Goal: Check status: Check status

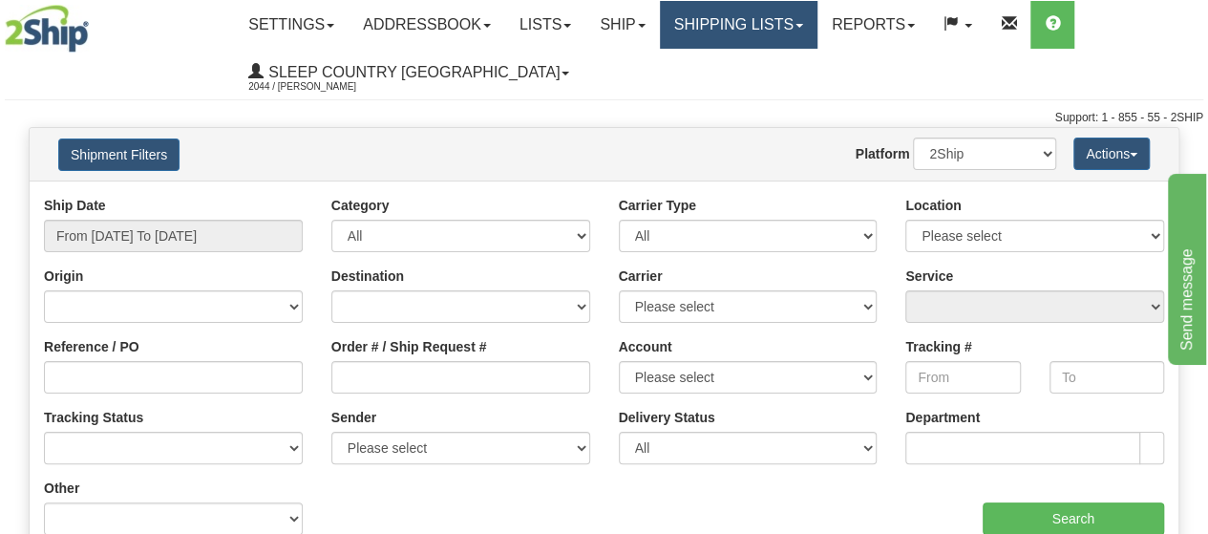
drag, startPoint x: 821, startPoint y: 20, endPoint x: 799, endPoint y: 53, distance: 39.2
click at [817, 22] on link "Shipping lists" at bounding box center [739, 25] width 158 height 48
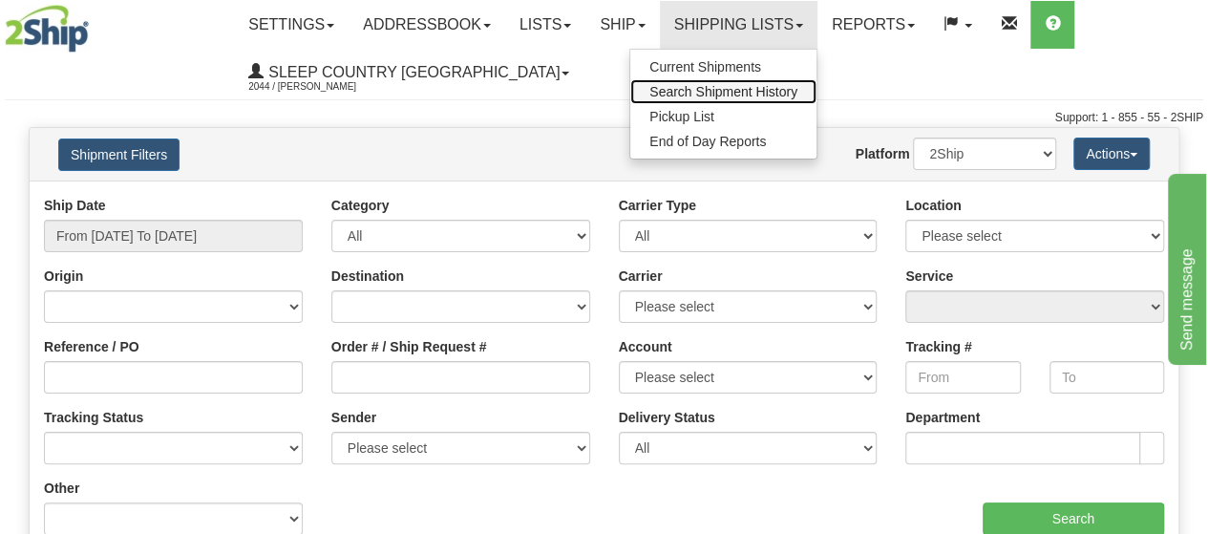
drag, startPoint x: 764, startPoint y: 94, endPoint x: 753, endPoint y: 93, distance: 10.5
click at [763, 93] on span "Search Shipment History" at bounding box center [723, 91] width 148 height 15
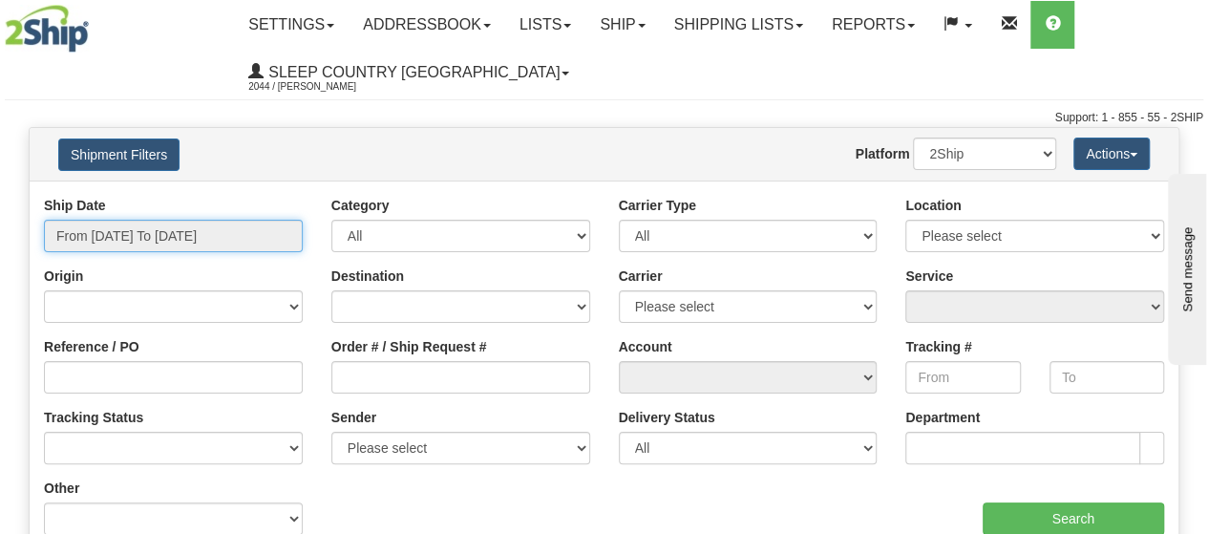
click at [287, 235] on input "From 09/13/2025 To 09/14/2025" at bounding box center [173, 236] width 259 height 32
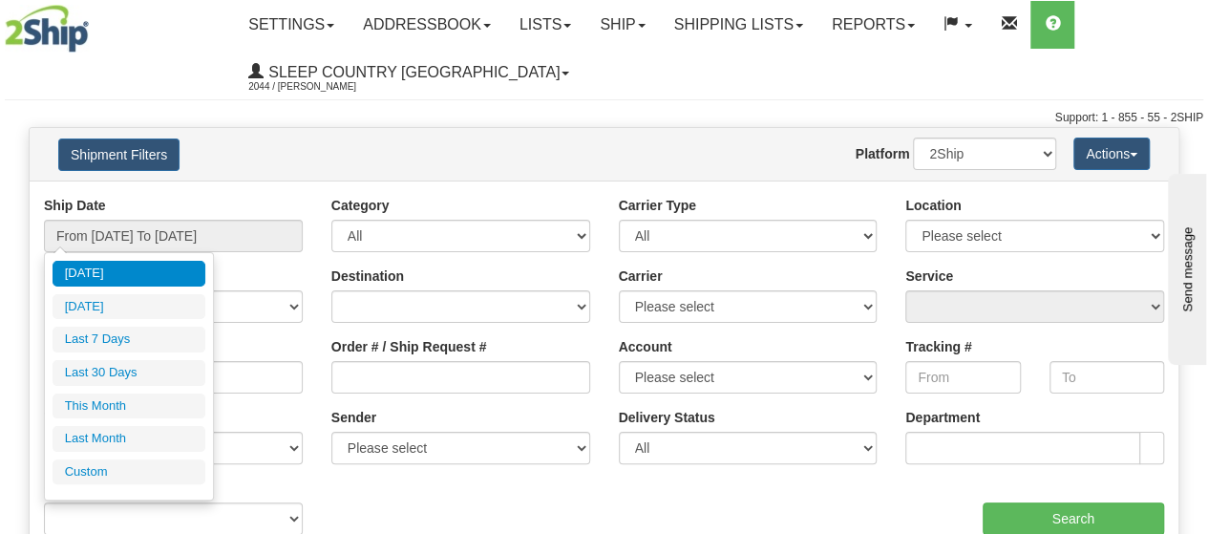
click at [110, 368] on li "Last 30 Days" at bounding box center [129, 373] width 153 height 26
type input "From 08/16/2025 To 09/14/2025"
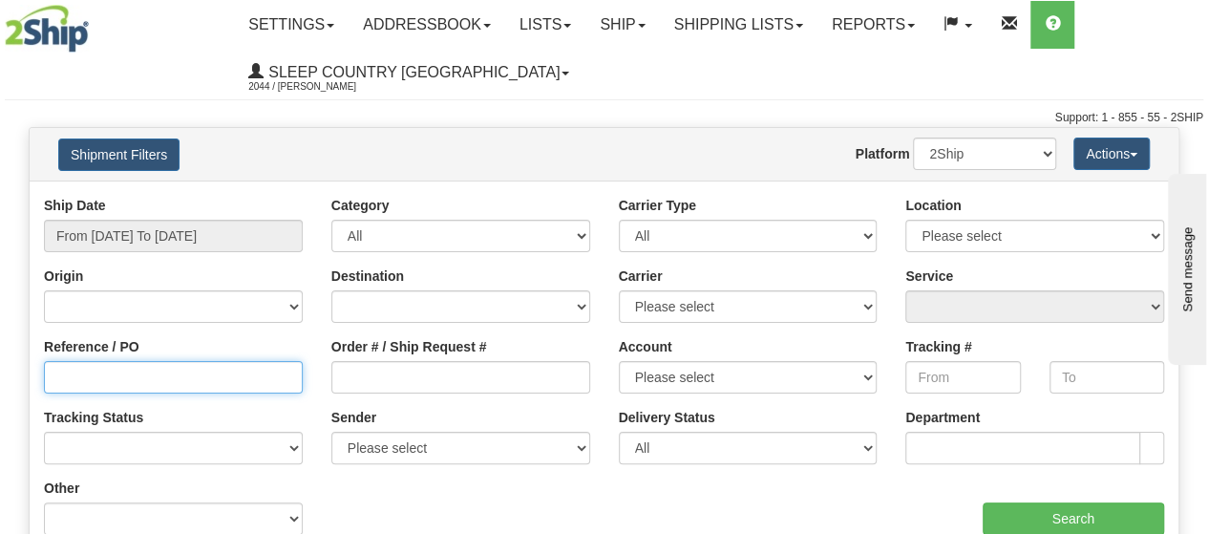
drag, startPoint x: 79, startPoint y: 387, endPoint x: 59, endPoint y: 405, distance: 27.0
click at [80, 387] on input "Reference / PO" at bounding box center [173, 377] width 259 height 32
paste input "1057051"
type input "1057051"
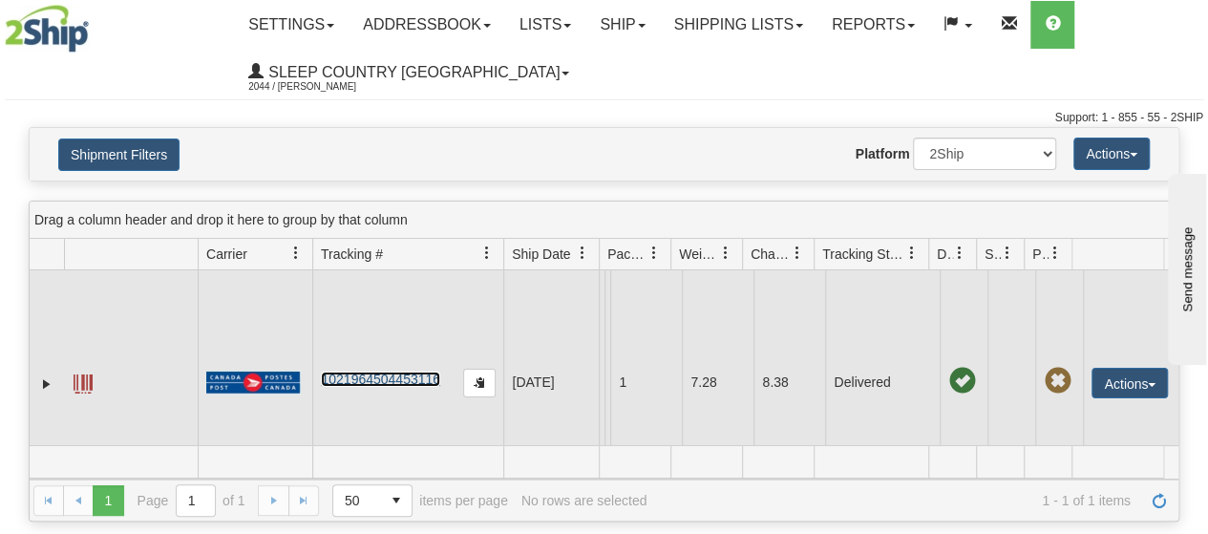
click at [409, 382] on link "1021964504453116" at bounding box center [380, 378] width 119 height 15
